Goal: Task Accomplishment & Management: Manage account settings

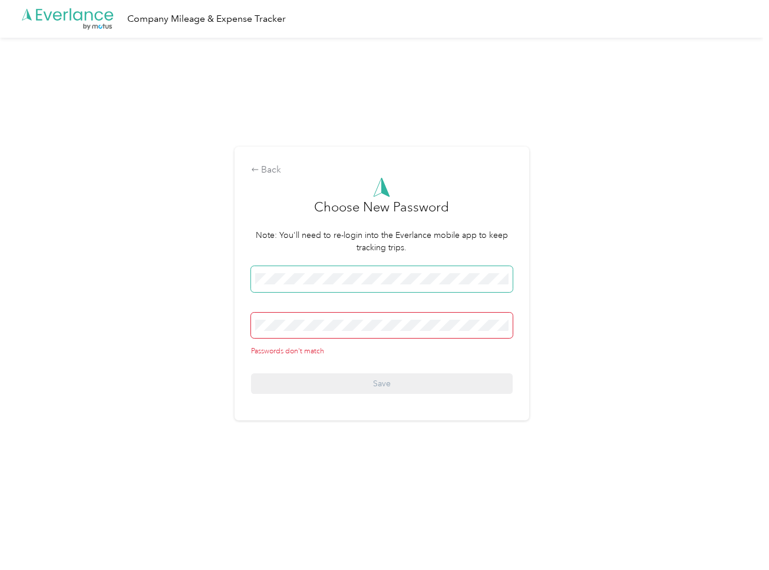
click at [254, 266] on span at bounding box center [382, 279] width 262 height 26
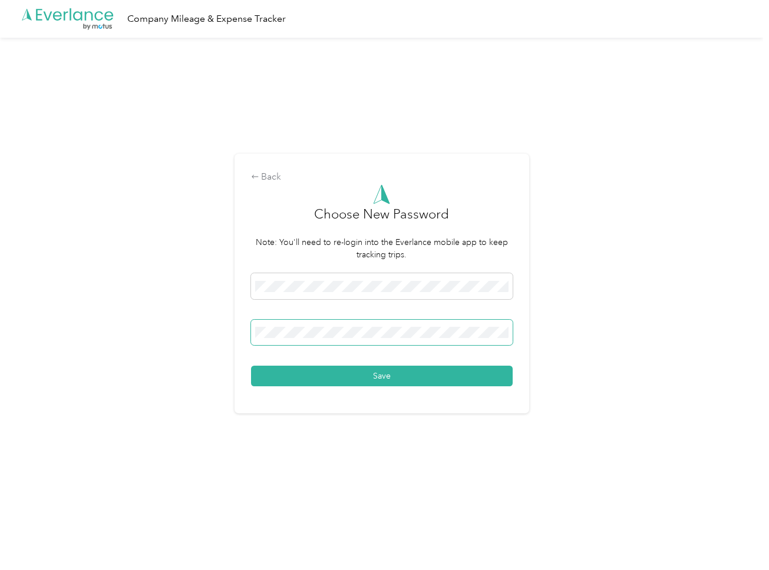
click at [206, 304] on div "Back Choose New Password Note: You'll need to re-login into the Everlance mobil…" at bounding box center [381, 289] width 763 height 502
click at [339, 376] on button "Save" at bounding box center [382, 376] width 262 height 21
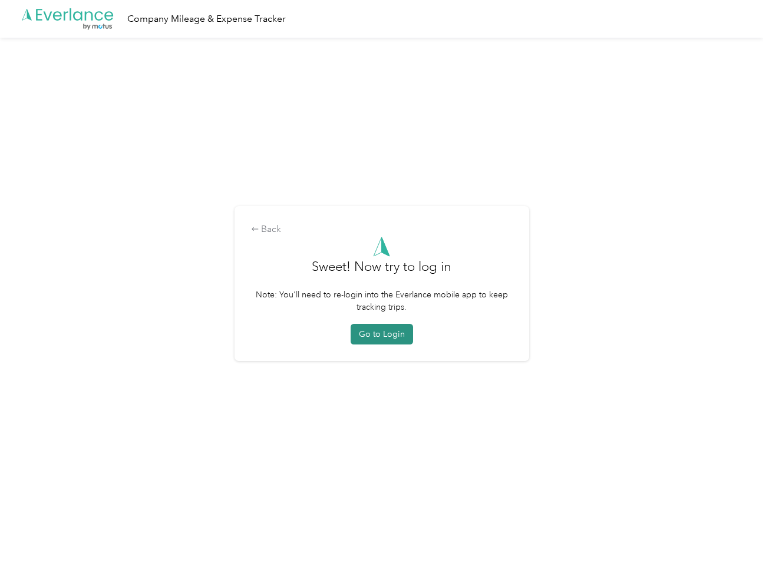
click at [373, 332] on button "Go to Login" at bounding box center [381, 334] width 62 height 21
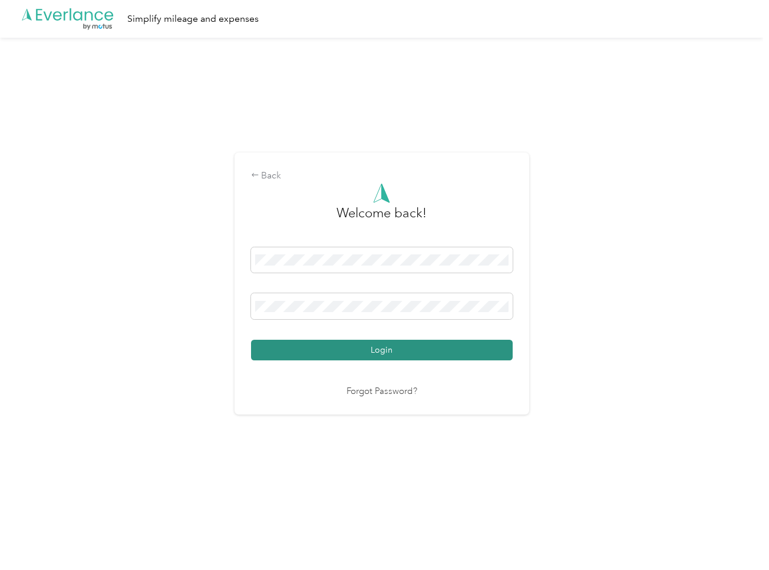
click at [345, 346] on button "Login" at bounding box center [382, 350] width 262 height 21
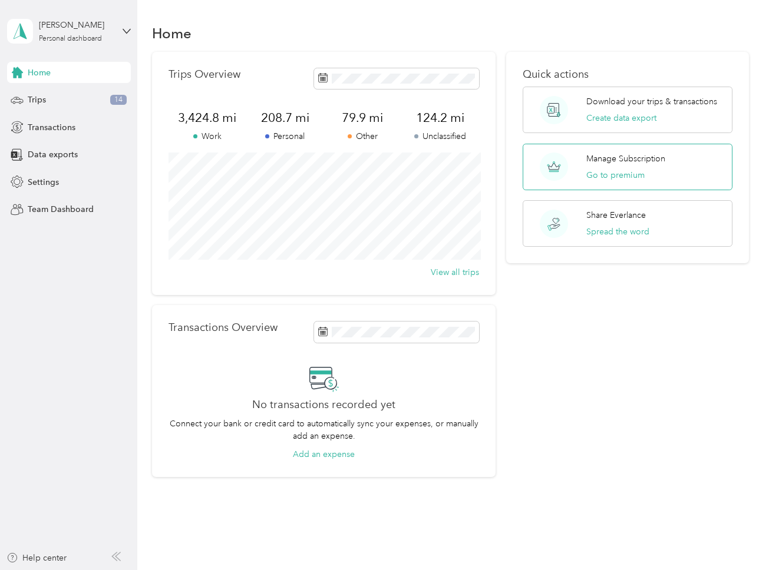
click at [608, 157] on p "Manage Subscription" at bounding box center [625, 159] width 79 height 12
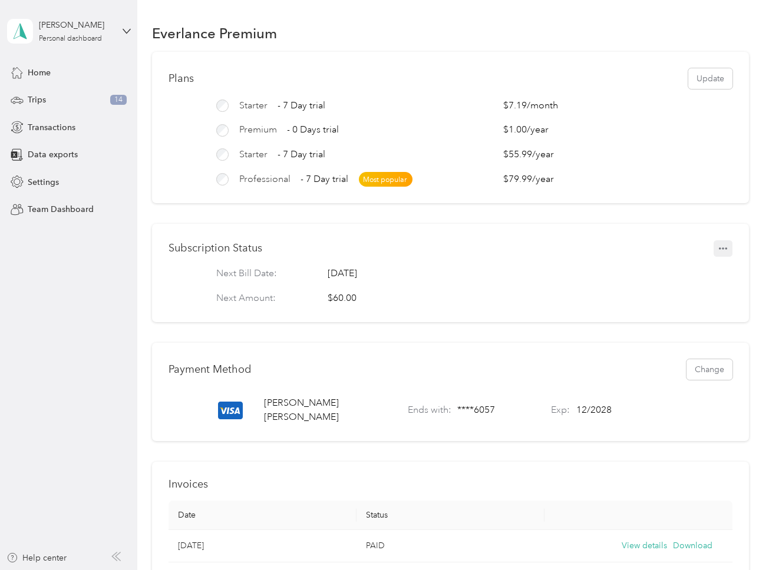
click at [723, 249] on icon "button" at bounding box center [723, 248] width 8 height 2
click at [706, 267] on span "Set to cancel" at bounding box center [703, 269] width 48 height 12
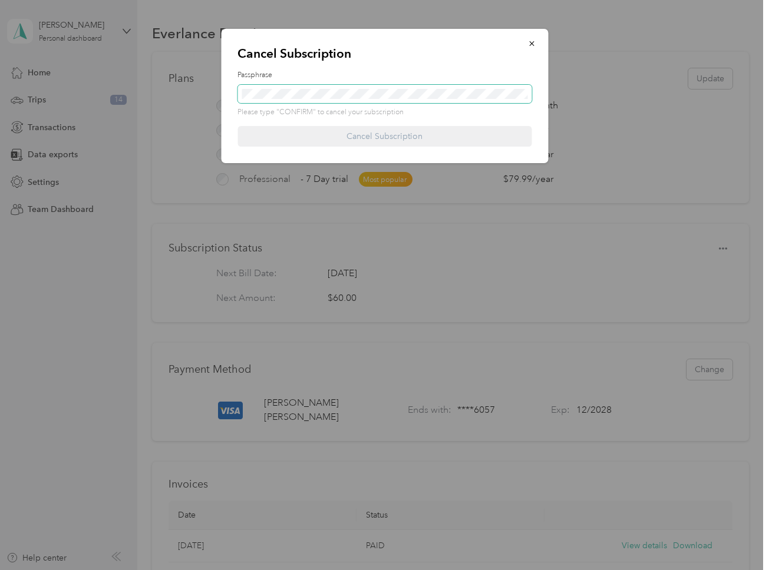
click at [339, 87] on span at bounding box center [384, 94] width 294 height 19
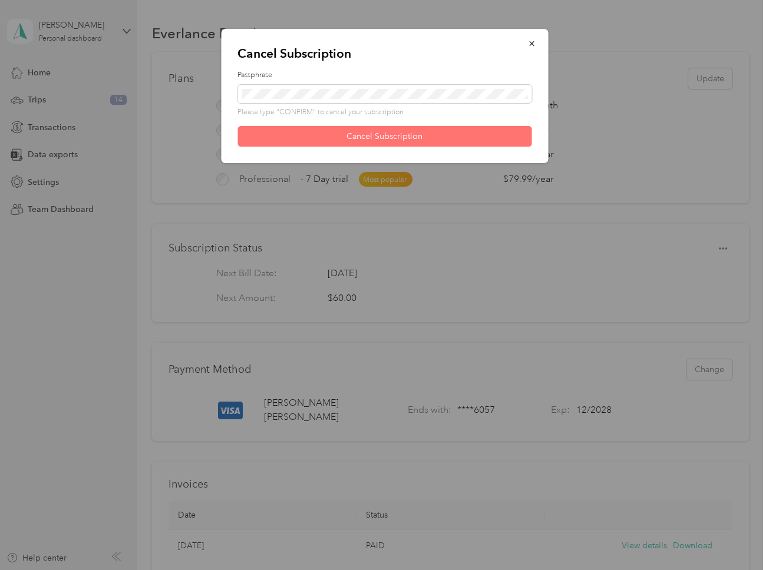
click at [416, 133] on button "Cancel Subscription" at bounding box center [384, 136] width 294 height 21
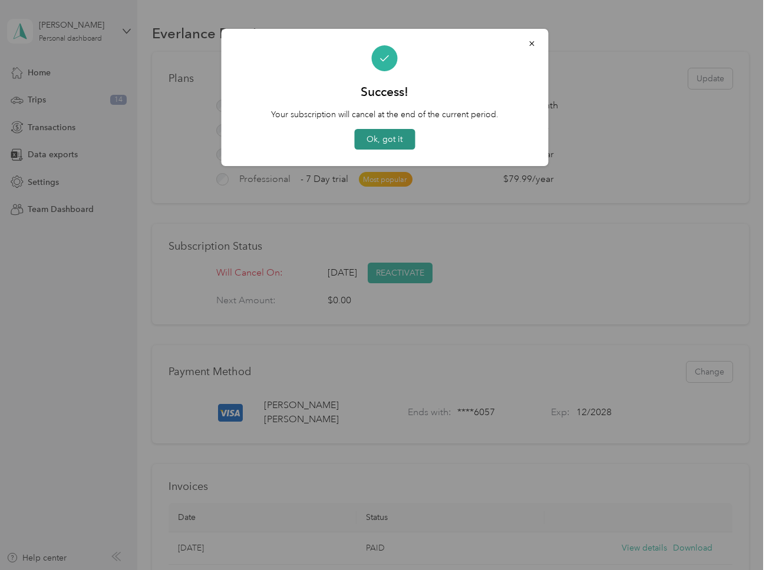
click at [392, 143] on button "Ok, got it" at bounding box center [384, 139] width 61 height 21
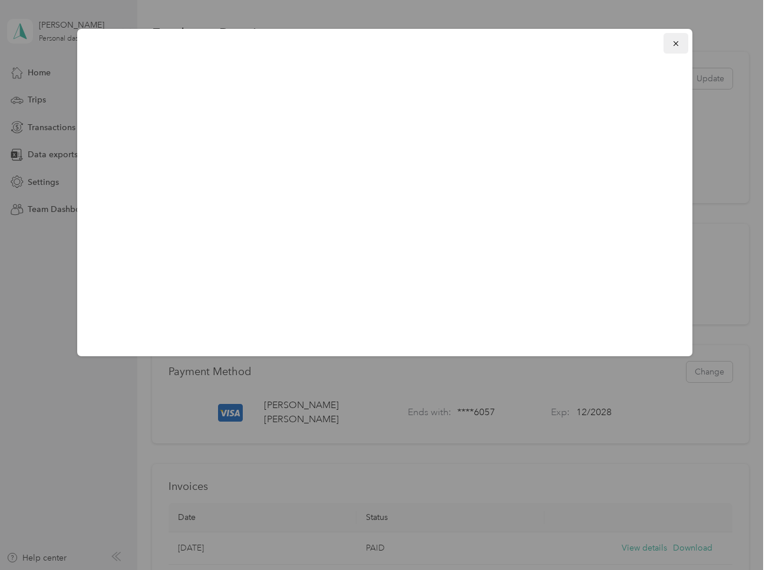
click at [674, 42] on icon "button" at bounding box center [675, 43] width 5 height 5
